Goal: Task Accomplishment & Management: Use online tool/utility

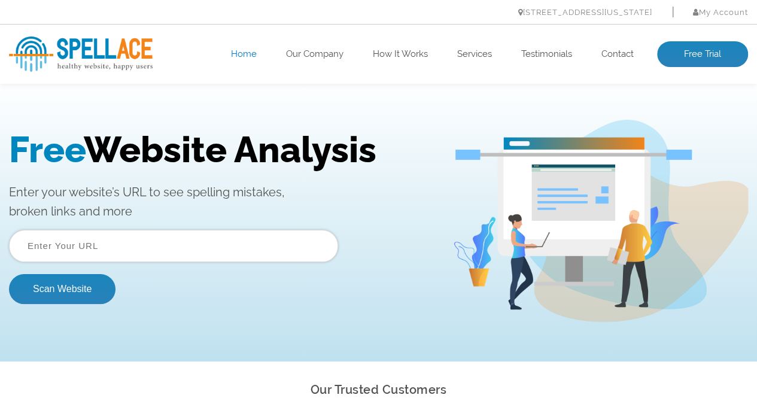
click at [116, 246] on input "text" at bounding box center [173, 246] width 329 height 32
paste input "[URL][DOMAIN_NAME]"
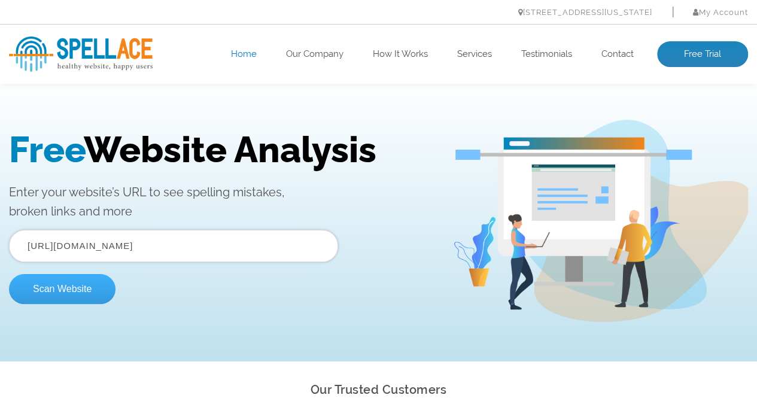
type input "[URL][DOMAIN_NAME]"
click at [46, 282] on button "Scan Website" at bounding box center [62, 289] width 106 height 30
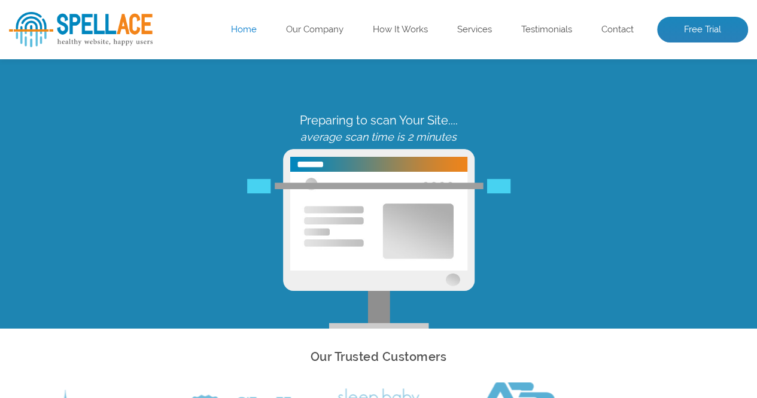
scroll to position [60, 0]
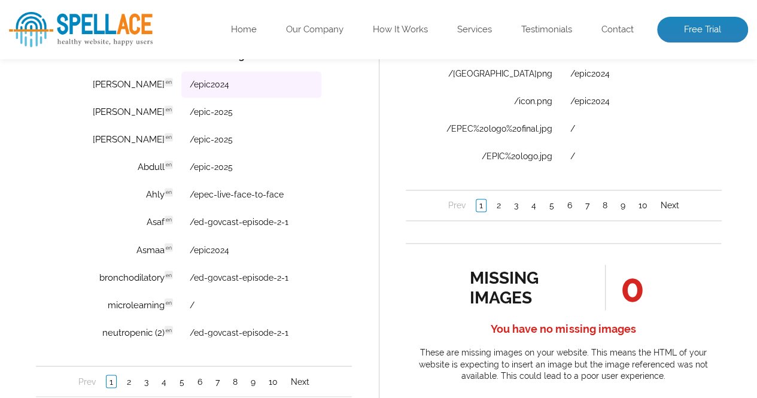
scroll to position [957, 0]
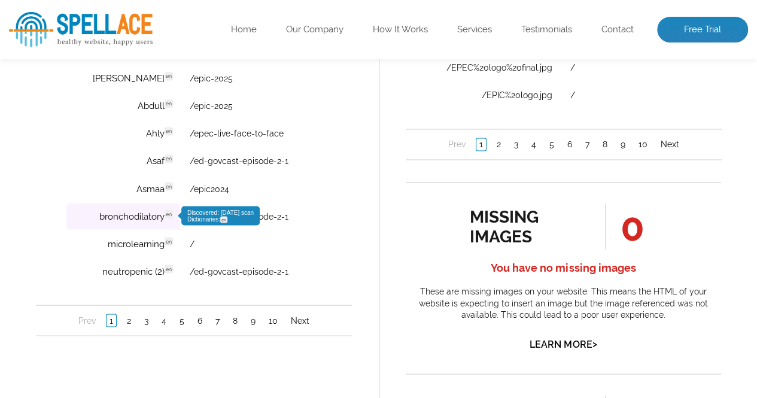
click at [144, 217] on td "bronchodilatory en Discovered: 09-14-2025 scan Dictionaries: en" at bounding box center [123, 216] width 114 height 26
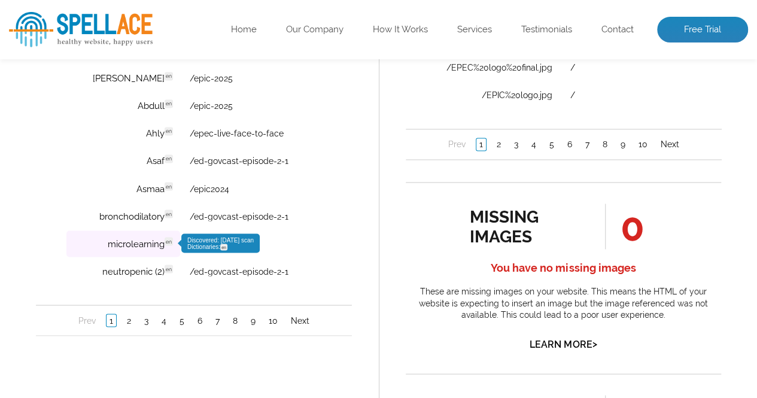
click at [137, 245] on td "microlearning en Discovered: 09-14-2025 scan Dictionaries: en" at bounding box center [123, 244] width 114 height 26
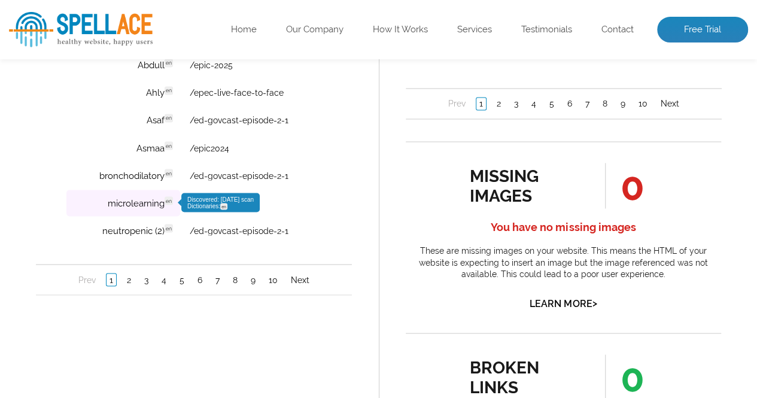
scroll to position [1017, 0]
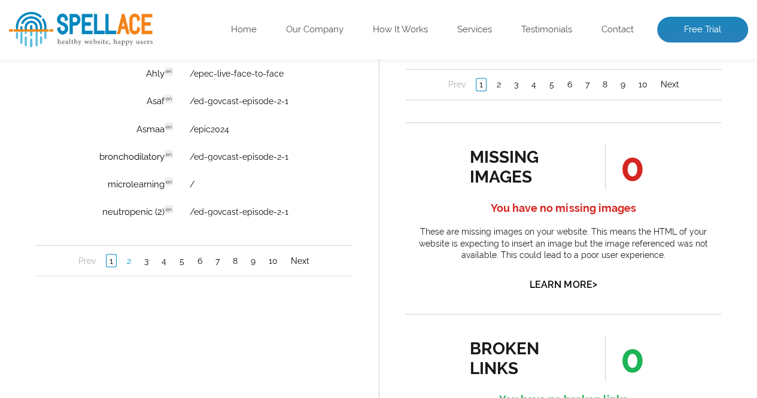
click at [124, 261] on link "2" at bounding box center [129, 261] width 10 height 12
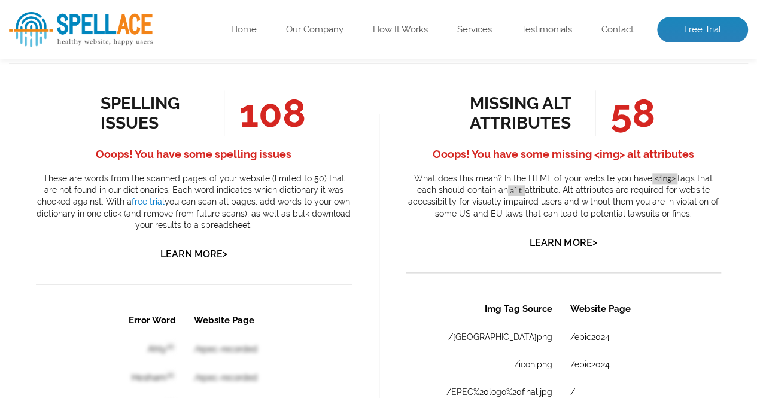
scroll to position [598, 0]
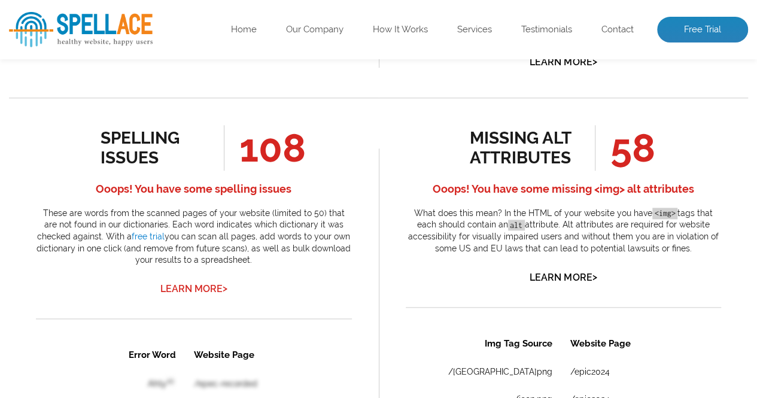
click at [207, 287] on link "Learn More >" at bounding box center [193, 288] width 67 height 11
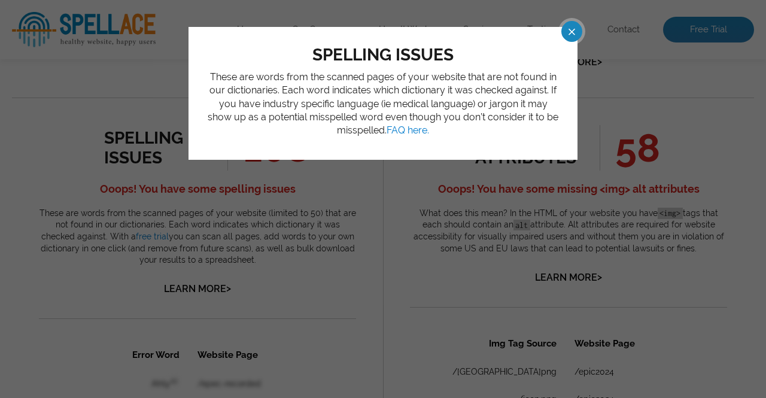
click at [571, 29] on span at bounding box center [560, 31] width 21 height 21
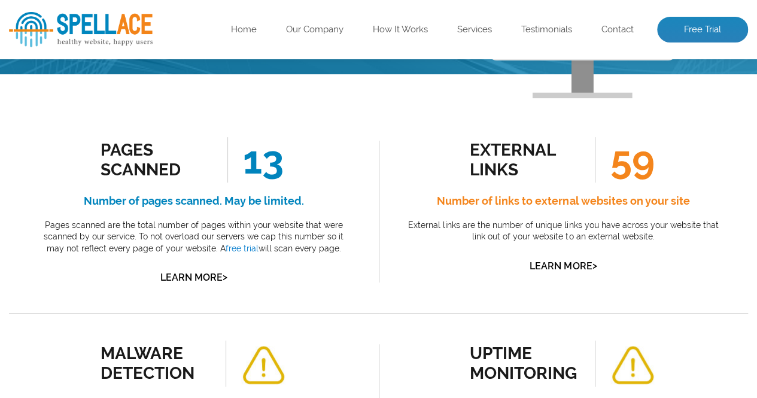
scroll to position [0, 0]
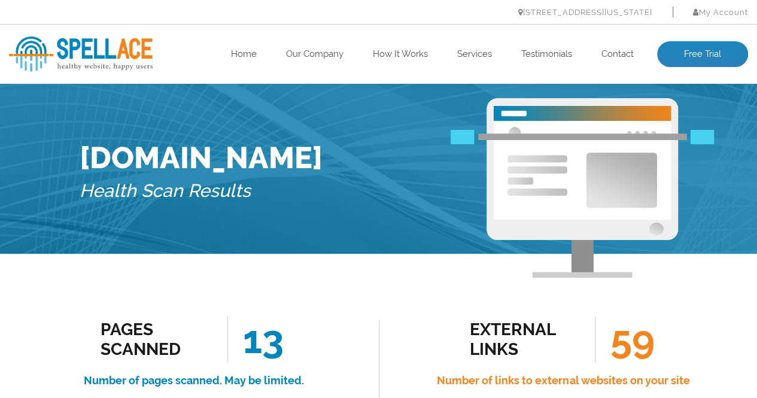
click at [124, 45] on img at bounding box center [81, 53] width 144 height 35
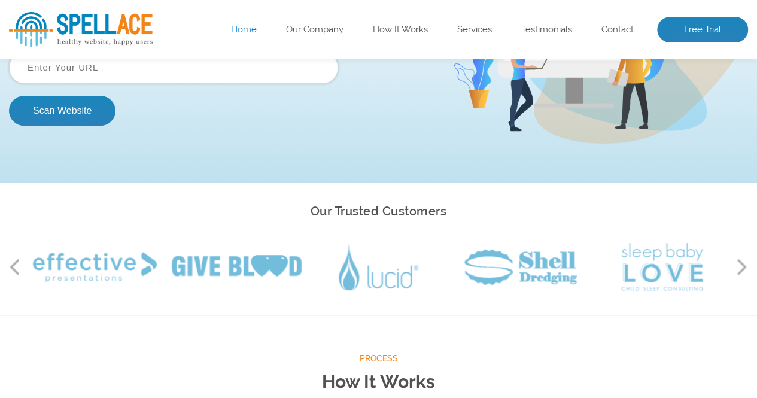
scroll to position [120, 0]
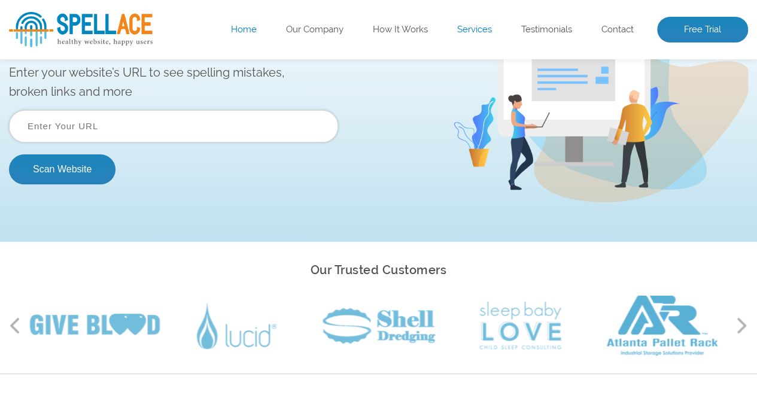
click at [481, 32] on link "Services" at bounding box center [474, 30] width 35 height 12
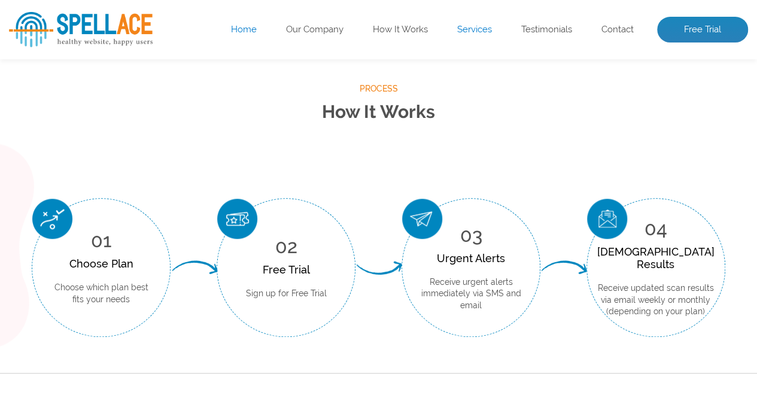
scroll to position [479, 0]
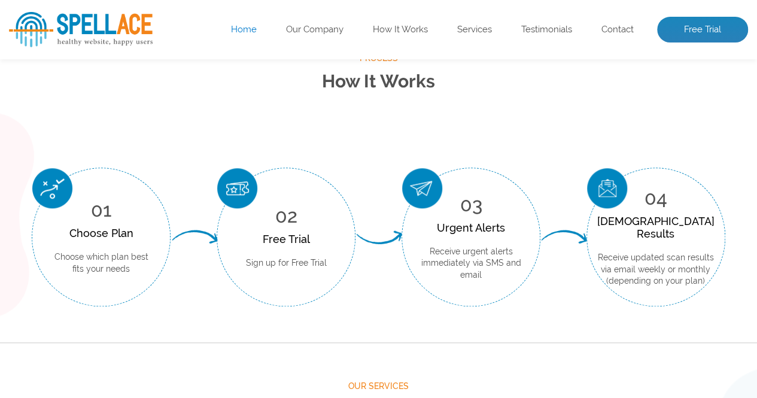
click at [106, 234] on div "Choose Plan" at bounding box center [101, 233] width 102 height 13
click at [97, 269] on p "Choose which plan best fits your needs" at bounding box center [101, 262] width 102 height 23
click at [298, 260] on p "Sign up for Free Trial" at bounding box center [286, 263] width 81 height 12
click at [455, 260] on p "Receive urgent alerts immediately via SMS and email" at bounding box center [471, 263] width 102 height 35
click at [467, 224] on div "Urgent Alerts" at bounding box center [471, 227] width 102 height 13
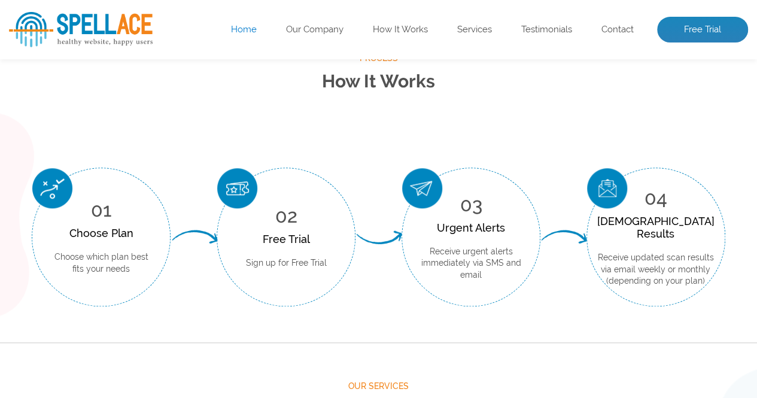
click at [663, 224] on div "Scan Results" at bounding box center [655, 227] width 117 height 25
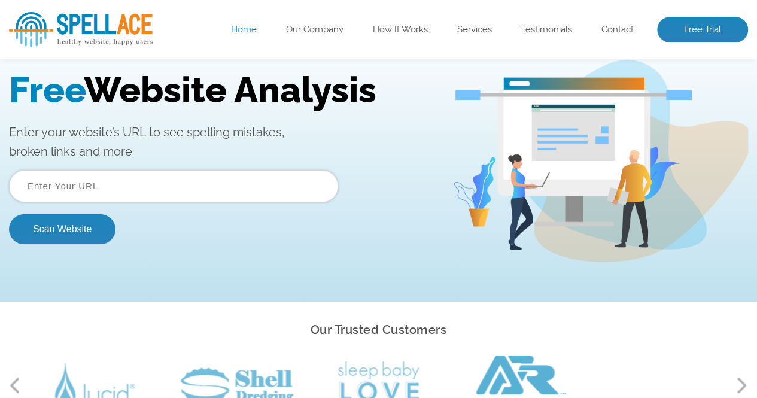
scroll to position [0, 0]
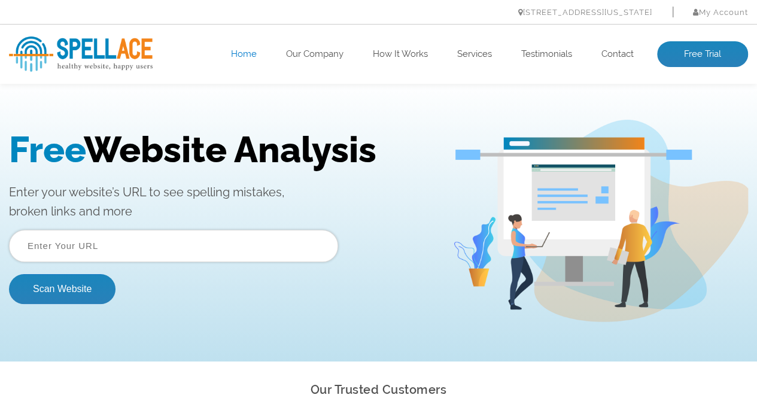
click at [126, 246] on input "text" at bounding box center [173, 246] width 329 height 32
type input "https://www.fromzerotohero.info/"
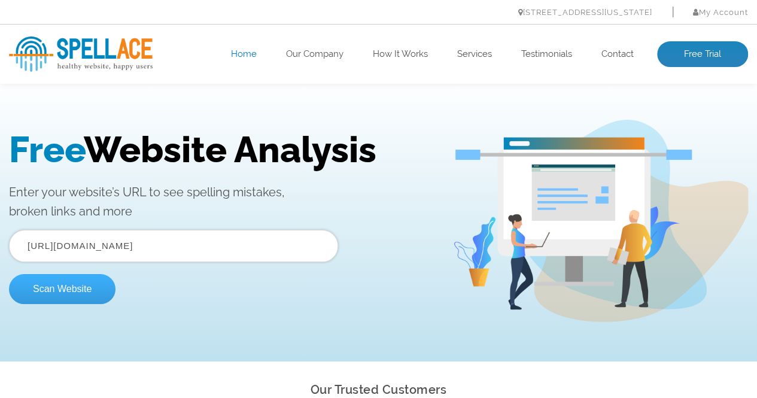
click at [70, 298] on button "Scan Website" at bounding box center [62, 289] width 106 height 30
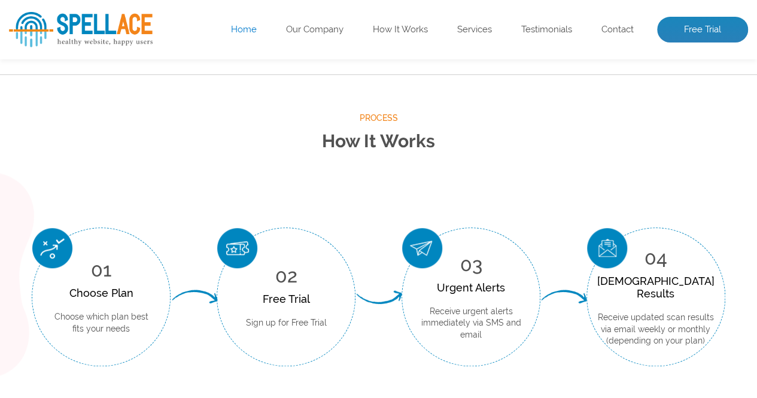
scroll to position [658, 0]
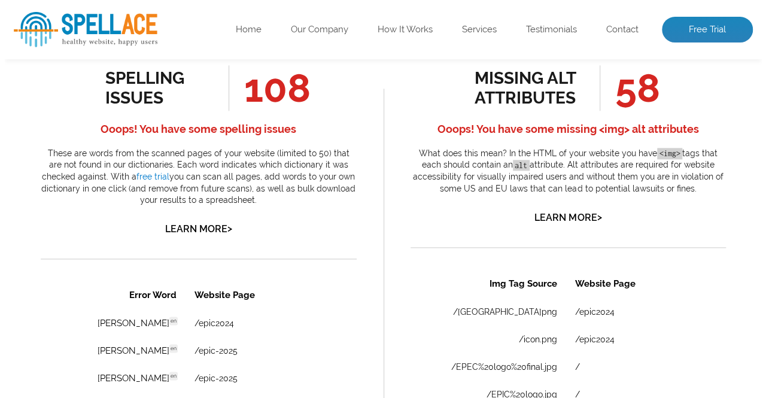
scroll to position [538, 0]
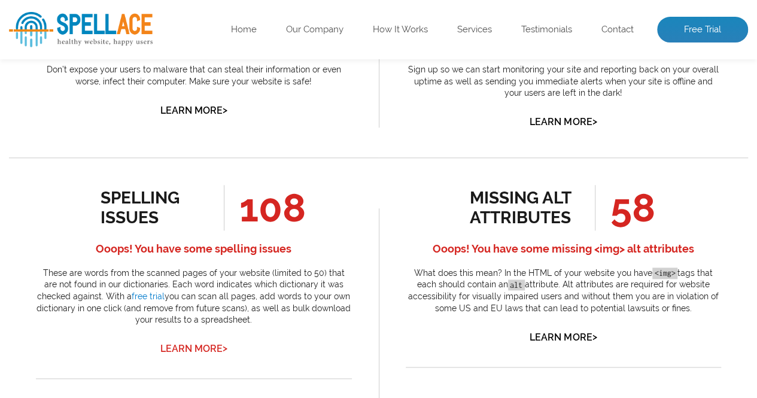
click at [183, 349] on link "Learn More >" at bounding box center [193, 348] width 67 height 11
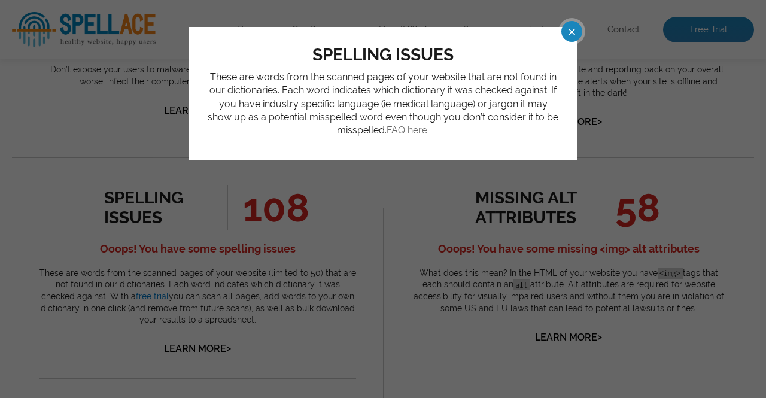
click at [415, 125] on link "FAQ here." at bounding box center [407, 129] width 42 height 11
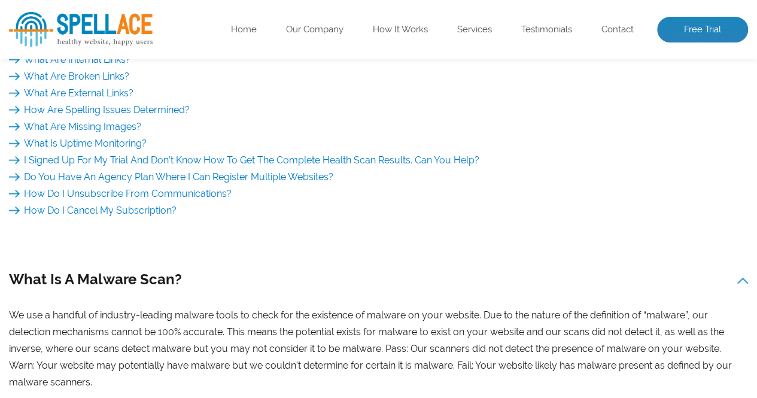
scroll to position [179, 0]
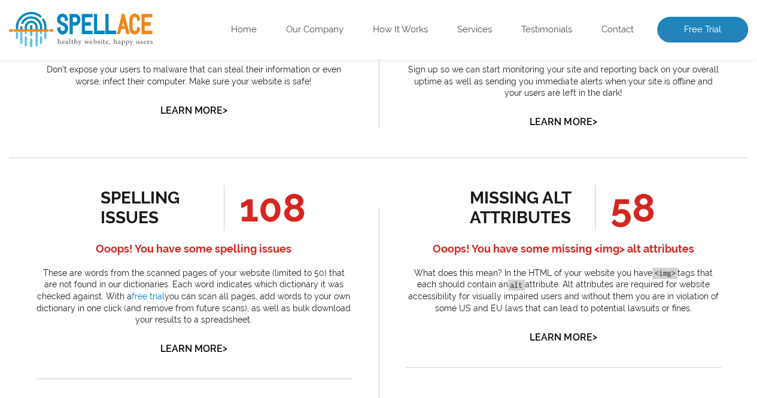
click at [228, 26] on ul "Home Our Company How It Works Services Testimonials Contact Free Trial" at bounding box center [452, 30] width 591 height 26
click at [231, 27] on link "Home" at bounding box center [244, 30] width 26 height 12
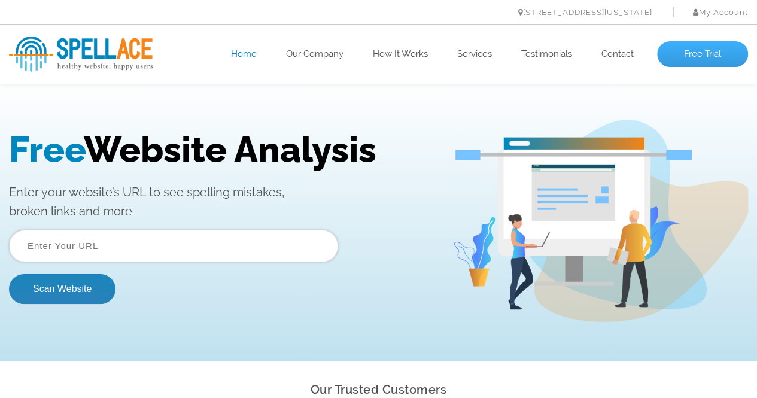
click at [706, 45] on link "Free Trial" at bounding box center [702, 54] width 91 height 26
